Goal: Information Seeking & Learning: Check status

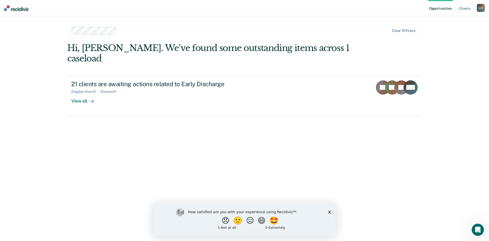
click at [330, 211] on polygon "Close survey" at bounding box center [329, 211] width 3 height 3
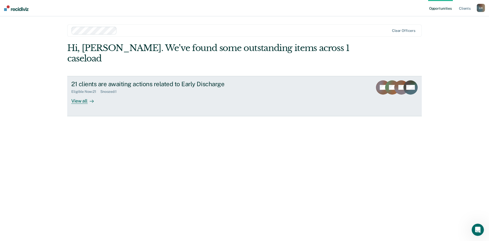
click at [82, 94] on div "View all" at bounding box center [85, 99] width 29 height 10
